Goal: Transaction & Acquisition: Purchase product/service

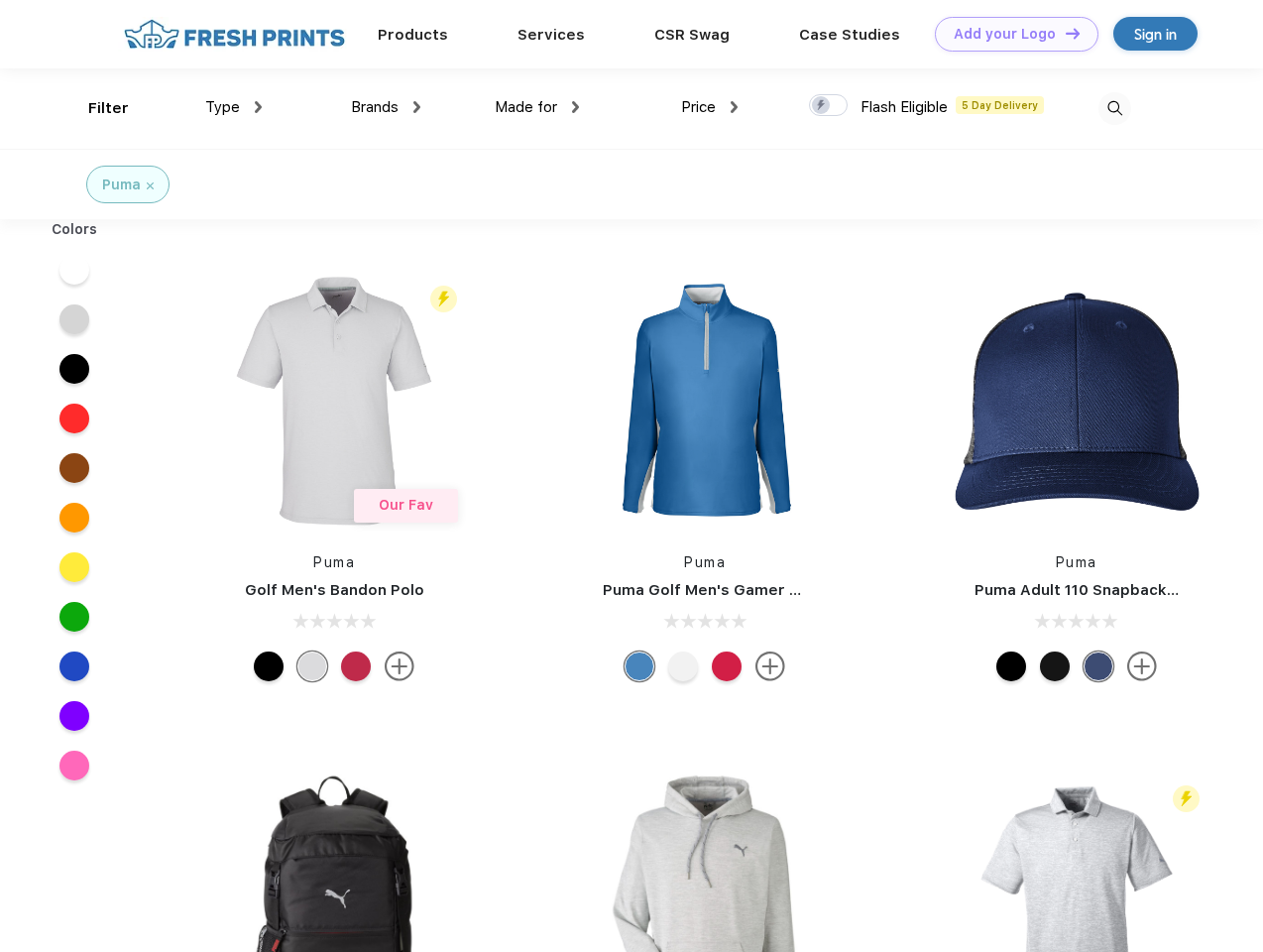
click at [1009, 34] on link "Add your Logo Design Tool" at bounding box center [1017, 34] width 164 height 35
click at [0, 0] on div "Design Tool" at bounding box center [0, 0] width 0 height 0
click at [1064, 33] on link "Add your Logo Design Tool" at bounding box center [1017, 34] width 164 height 35
click at [95, 108] on div "Filter" at bounding box center [108, 108] width 41 height 23
click at [234, 107] on span "Type" at bounding box center [222, 107] width 35 height 18
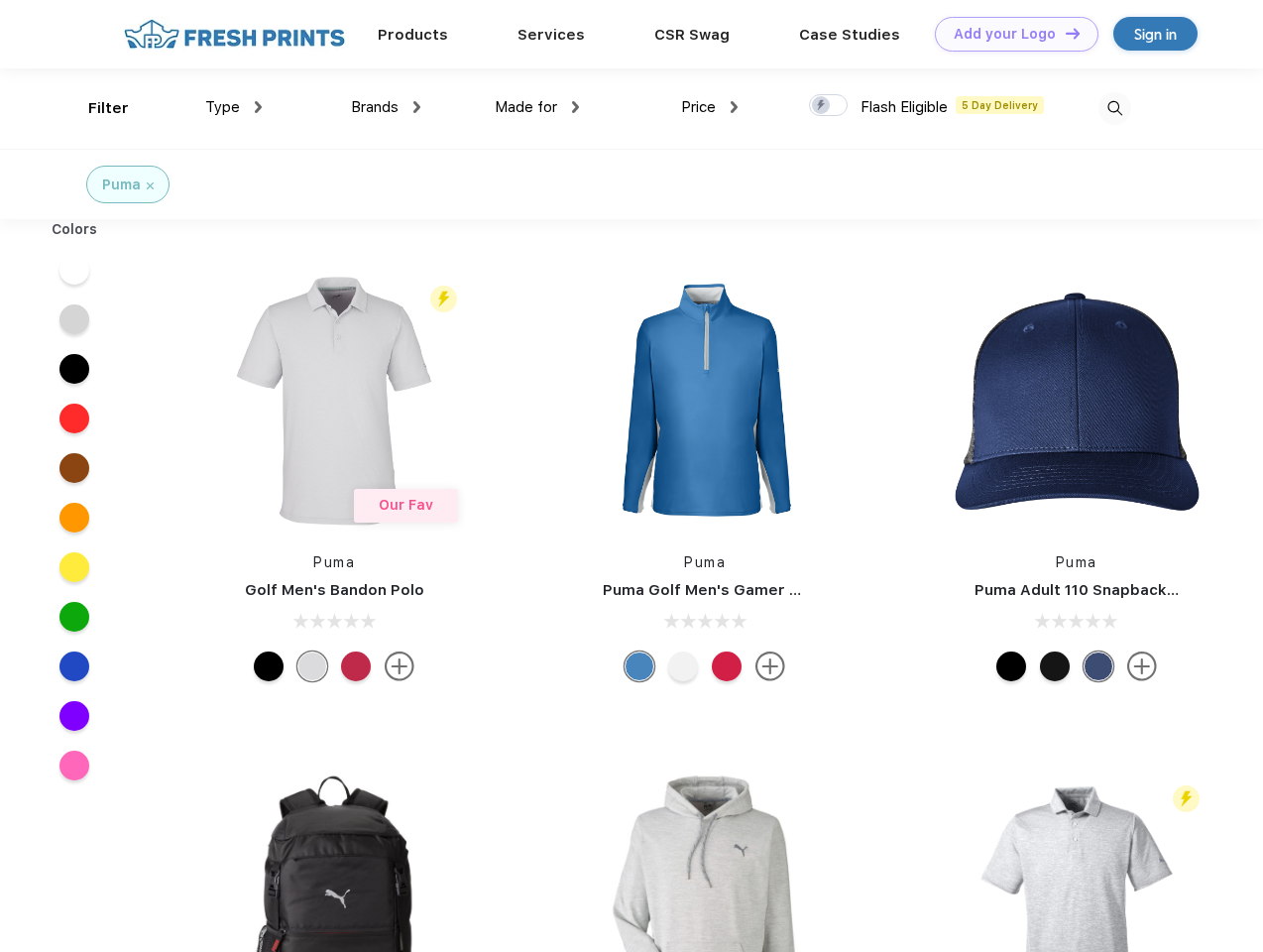
click at [386, 107] on span "Brands" at bounding box center [375, 107] width 48 height 18
click at [538, 107] on span "Made for" at bounding box center [526, 107] width 63 height 18
click at [710, 107] on span "Price" at bounding box center [698, 107] width 35 height 18
click at [829, 106] on div at bounding box center [828, 105] width 39 height 22
click at [822, 106] on input "checkbox" at bounding box center [815, 99] width 13 height 13
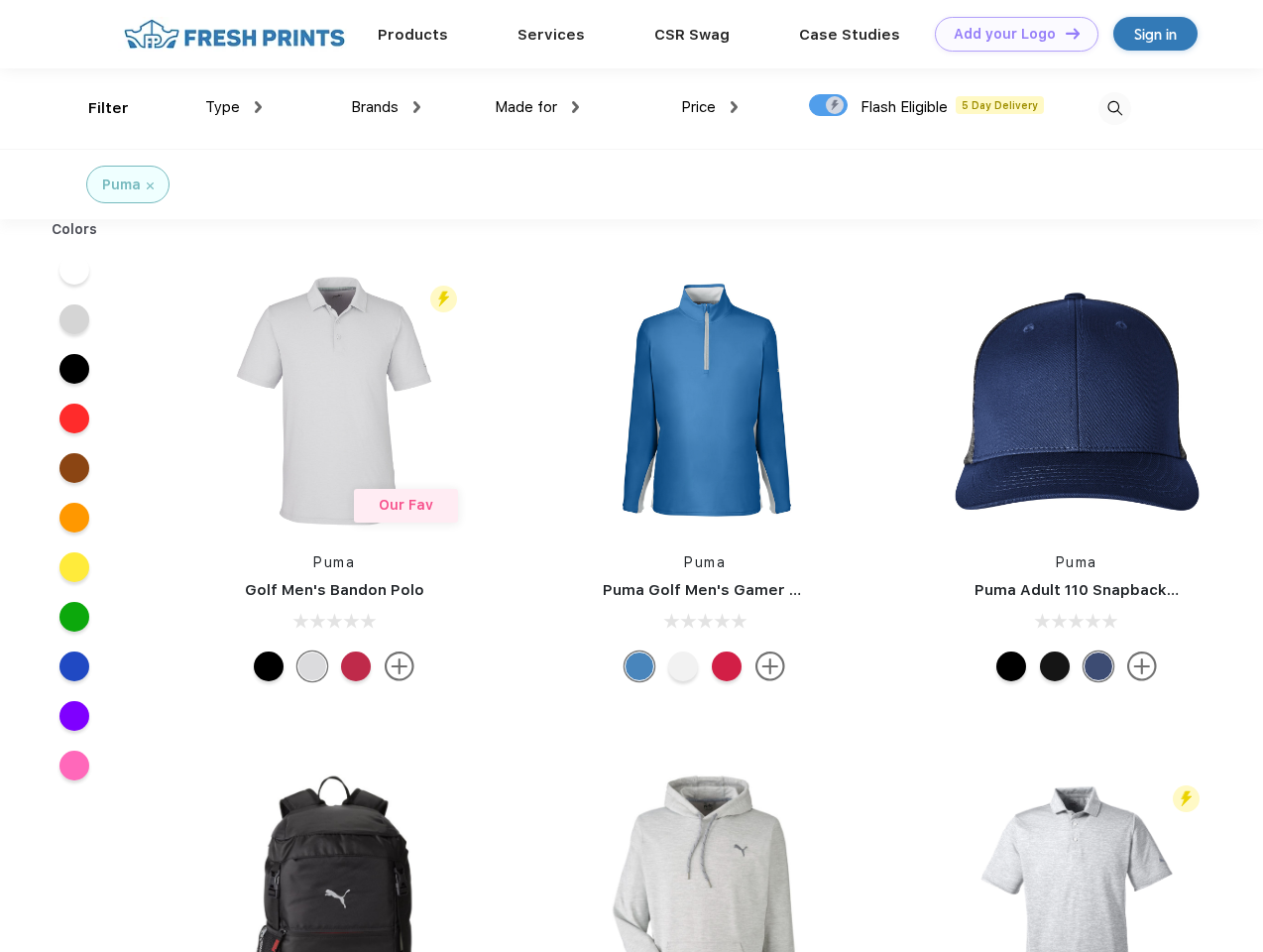
click at [1115, 108] on img at bounding box center [1115, 108] width 33 height 33
